Goal: Information Seeking & Learning: Learn about a topic

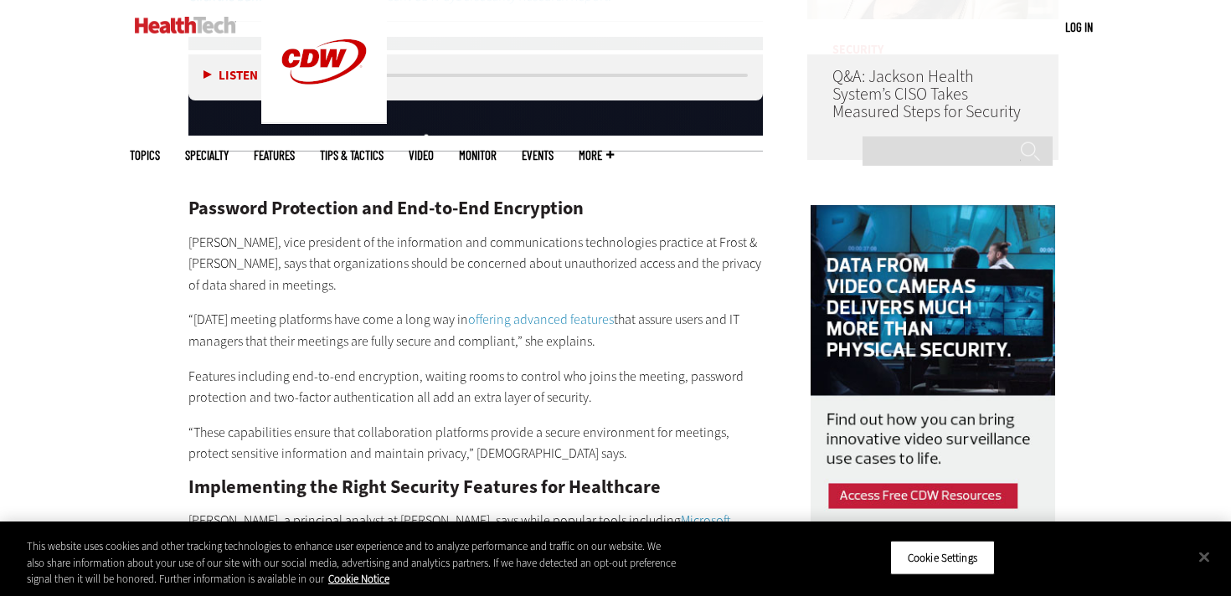
scroll to position [1510, 0]
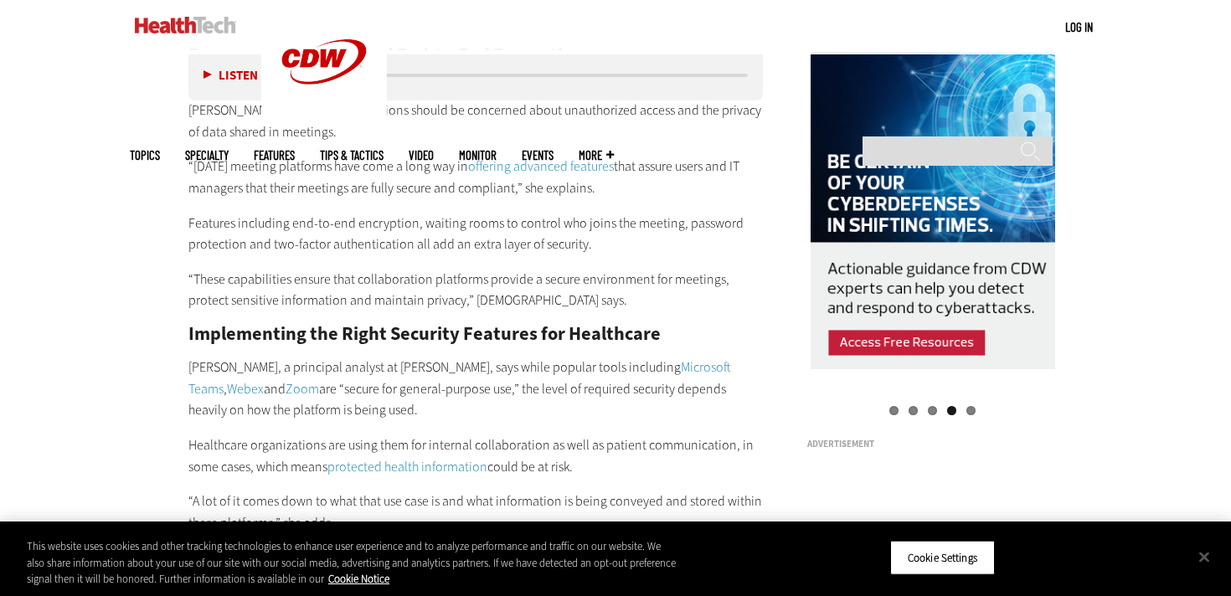
scroll to position [1708, 0]
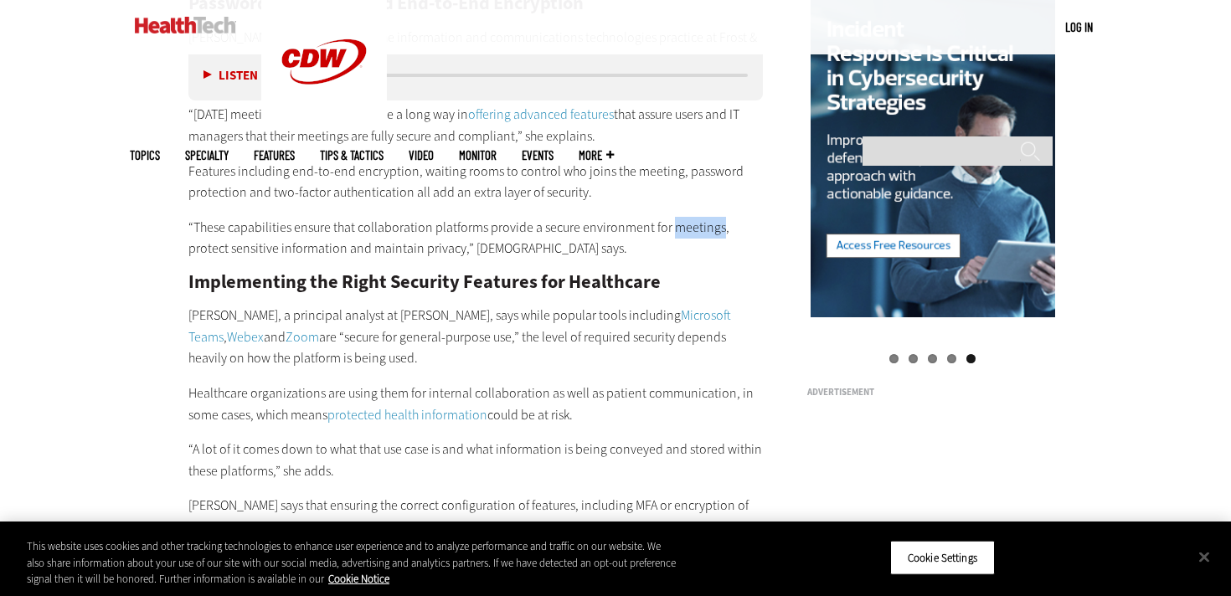
click at [642, 253] on p "“These capabilities ensure that collaboration platforms provide a secure enviro…" at bounding box center [475, 238] width 574 height 43
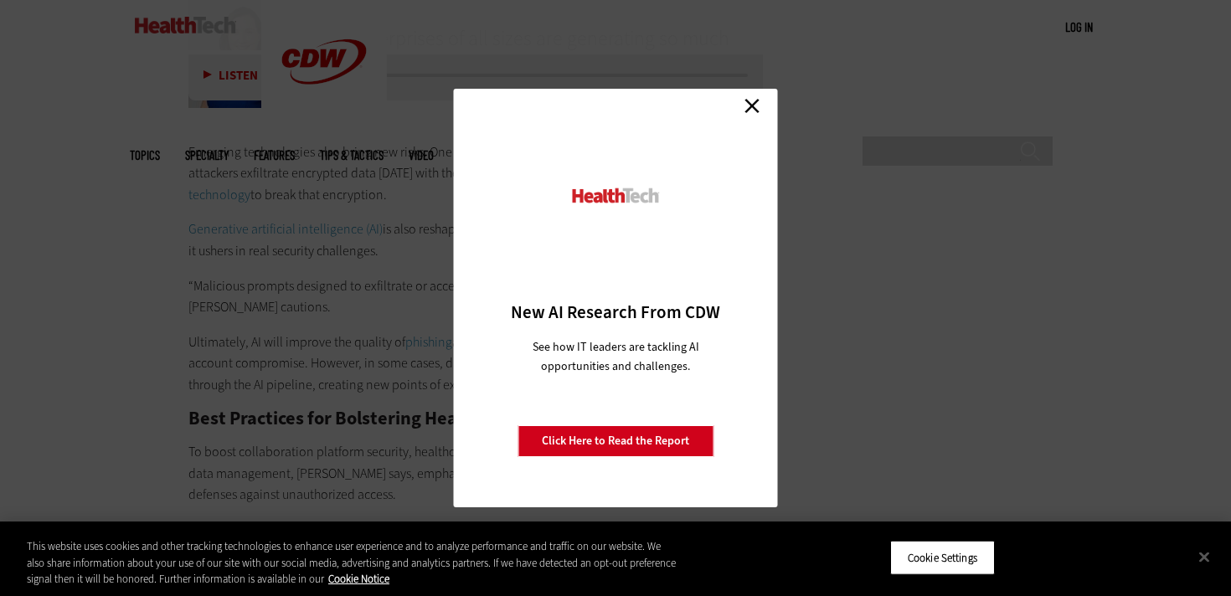
scroll to position [3048, 0]
click at [753, 111] on link "Close" at bounding box center [751, 105] width 25 height 25
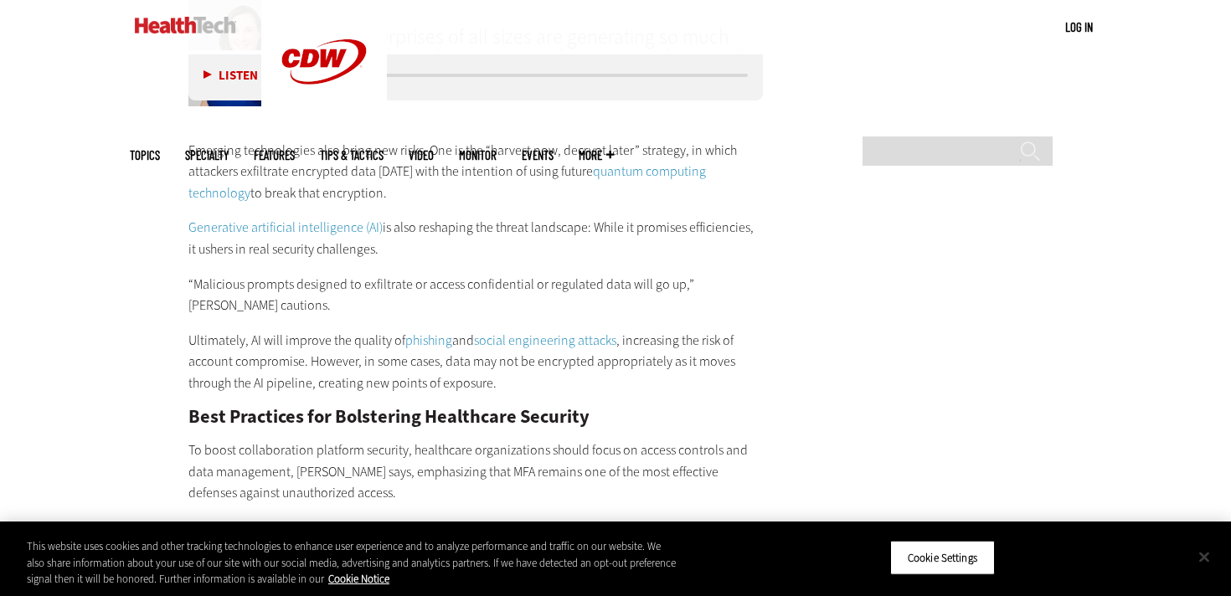
click at [1209, 556] on button "Close" at bounding box center [1203, 556] width 37 height 37
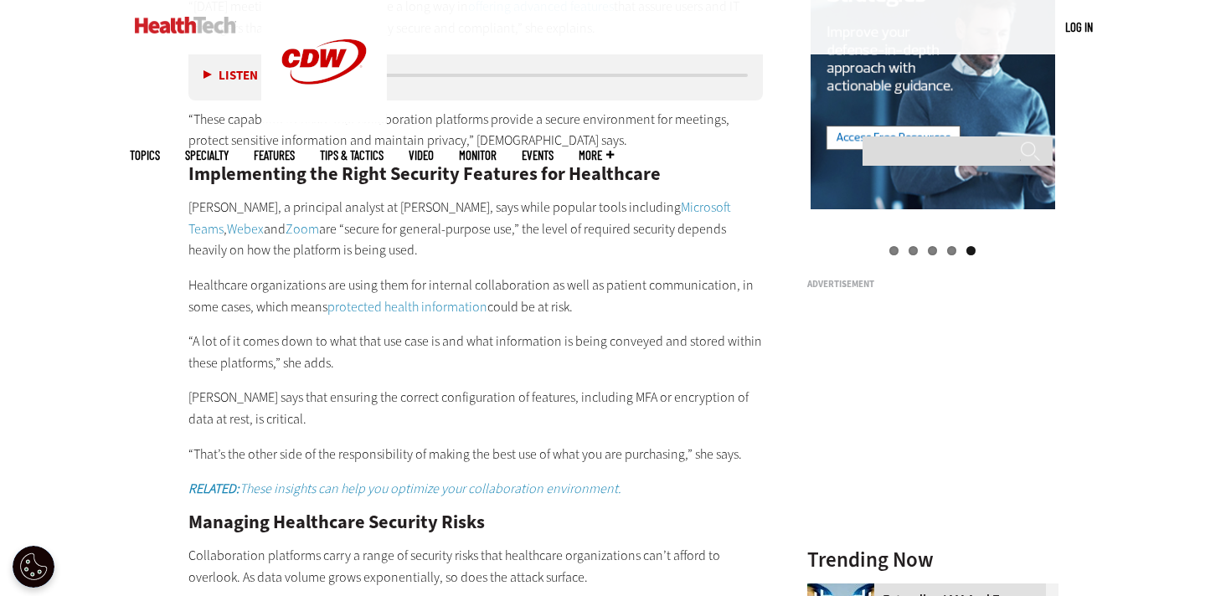
scroll to position [1819, 0]
